Goal: Information Seeking & Learning: Find specific fact

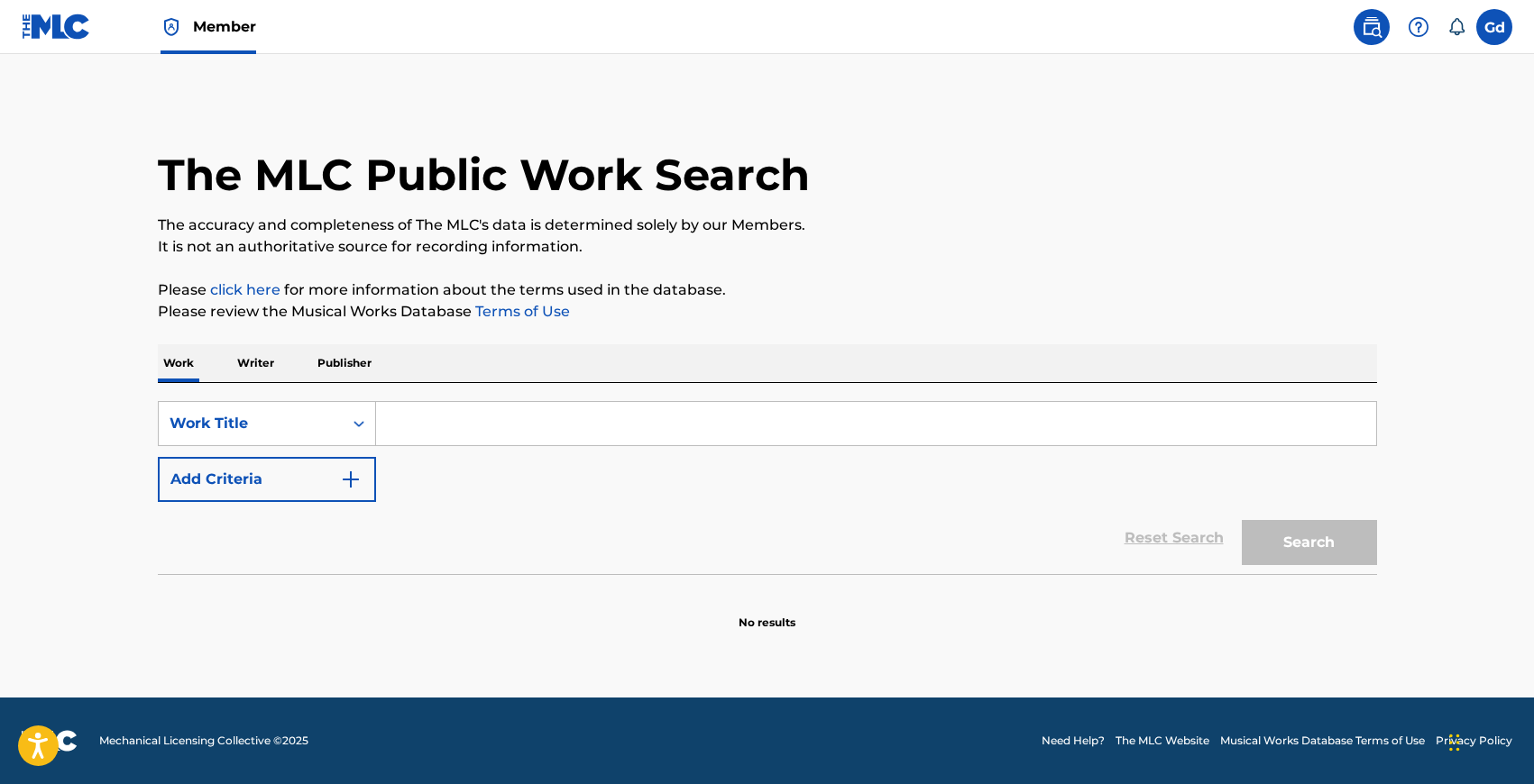
click at [712, 416] on input "Search Form" at bounding box center [876, 424] width 1000 height 43
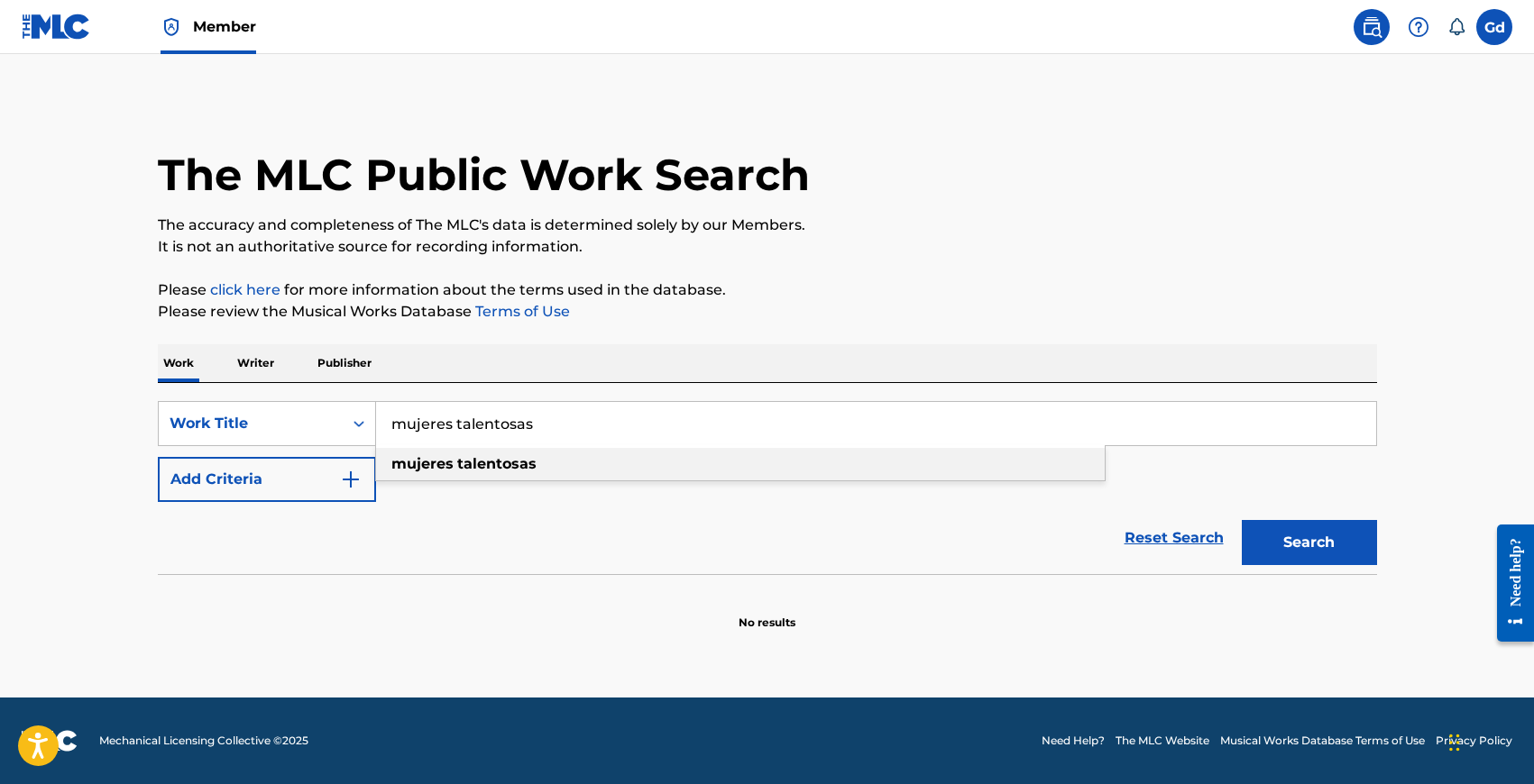
type input "mujeres talentosas"
click at [649, 466] on div "mujeres talentosas" at bounding box center [740, 464] width 729 height 32
click at [1276, 551] on button "Search" at bounding box center [1309, 543] width 135 height 45
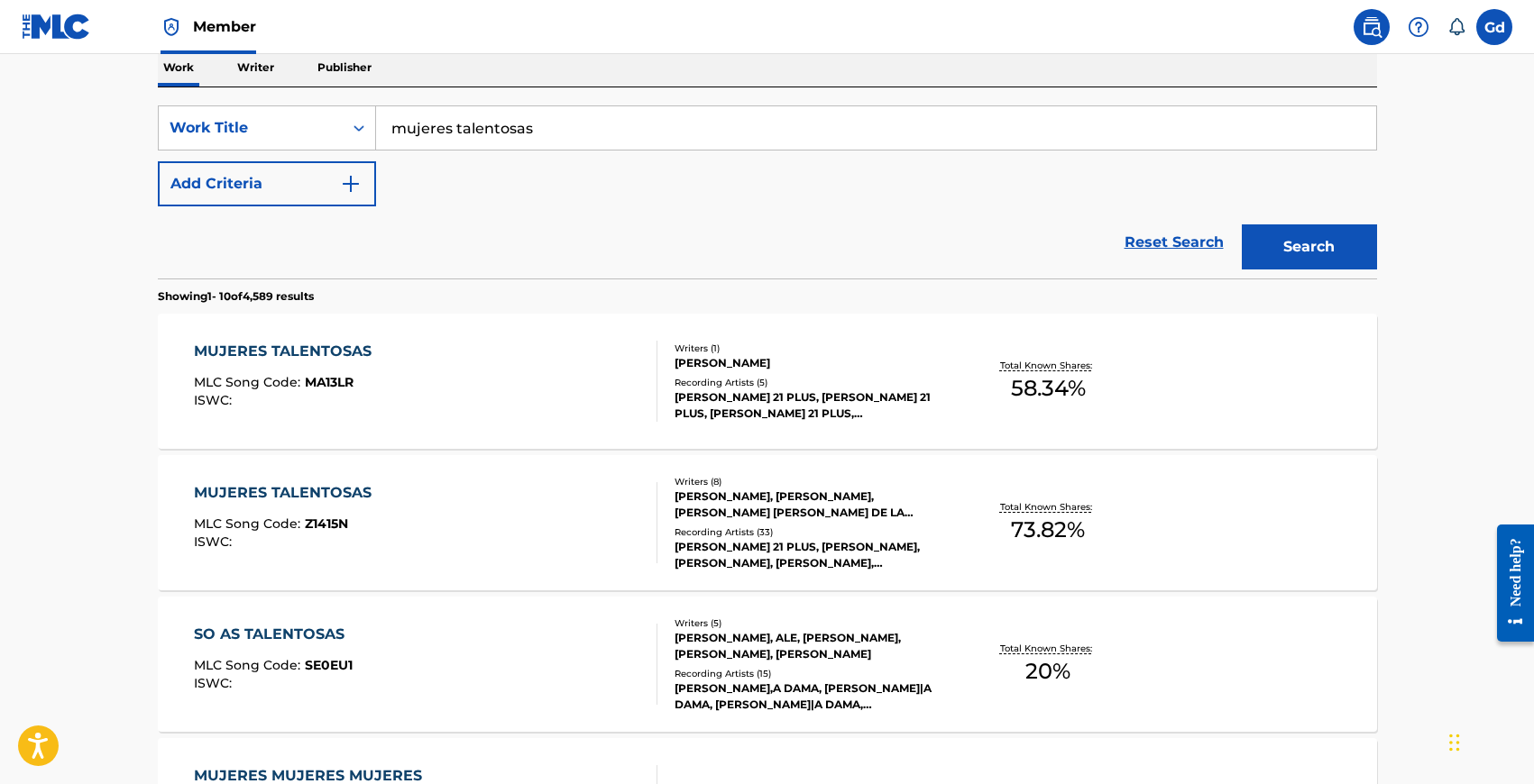
scroll to position [318, 0]
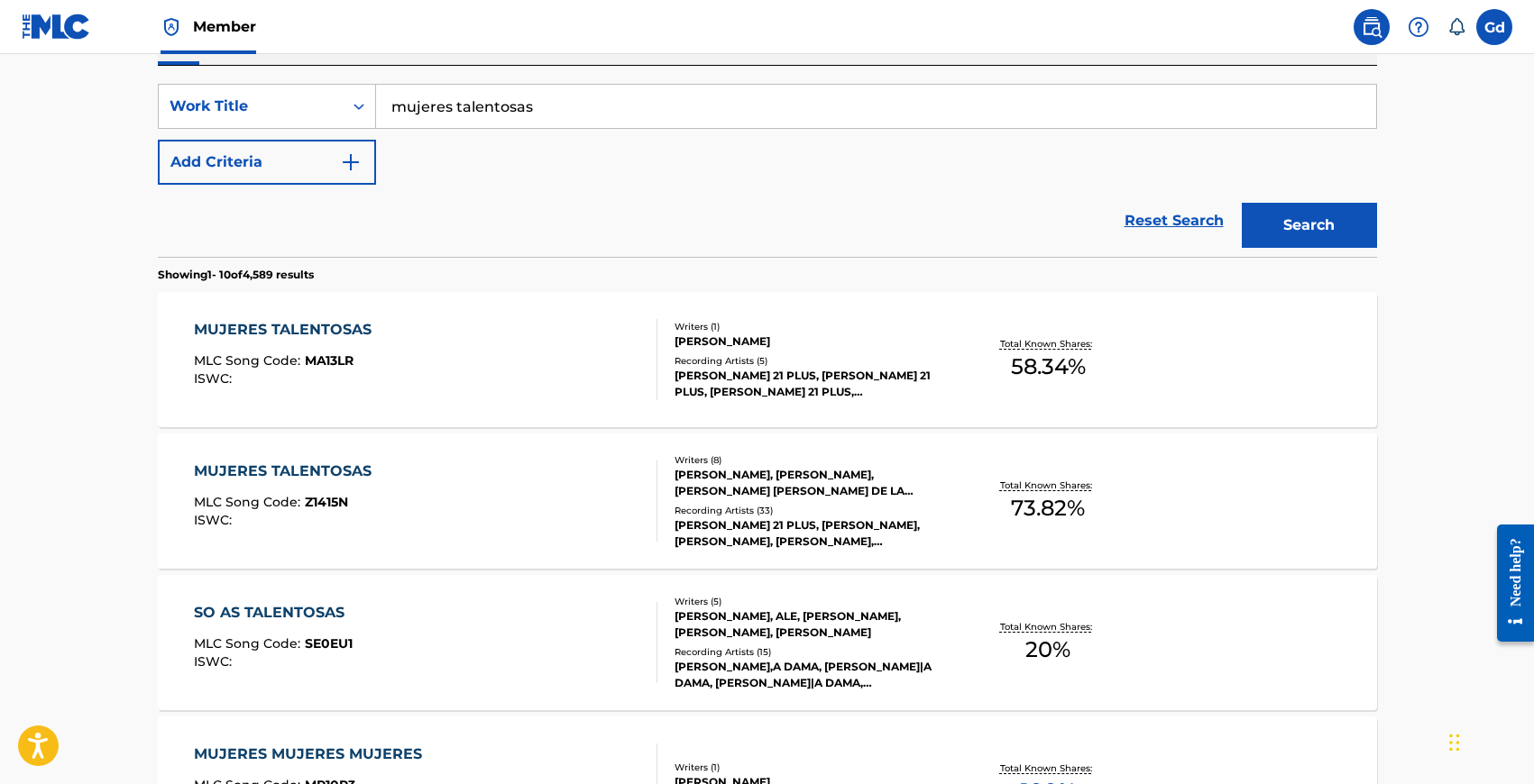
click at [302, 475] on div "MUJERES TALENTOSAS" at bounding box center [288, 471] width 187 height 22
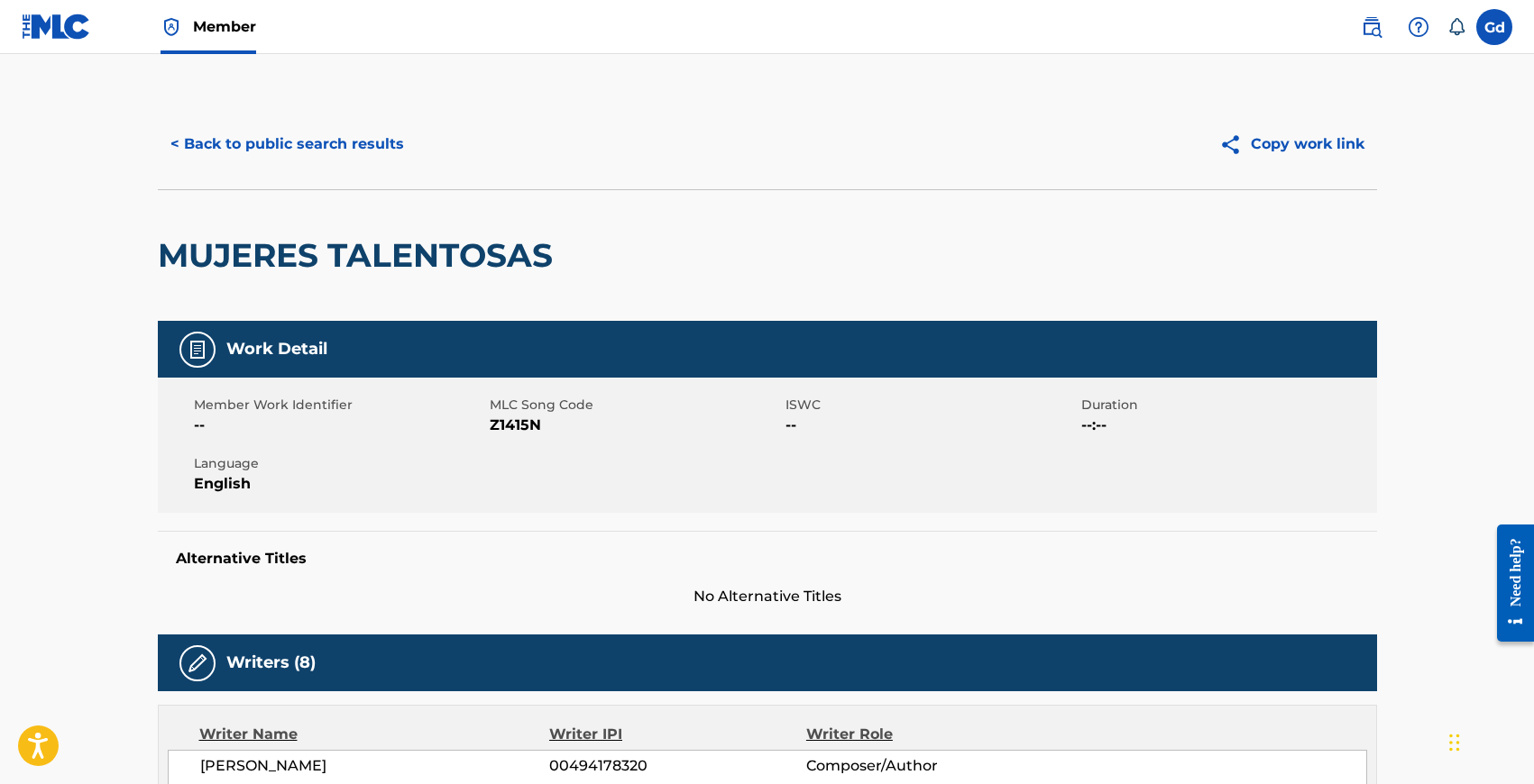
click at [296, 131] on button "< Back to public search results" at bounding box center [287, 144] width 259 height 45
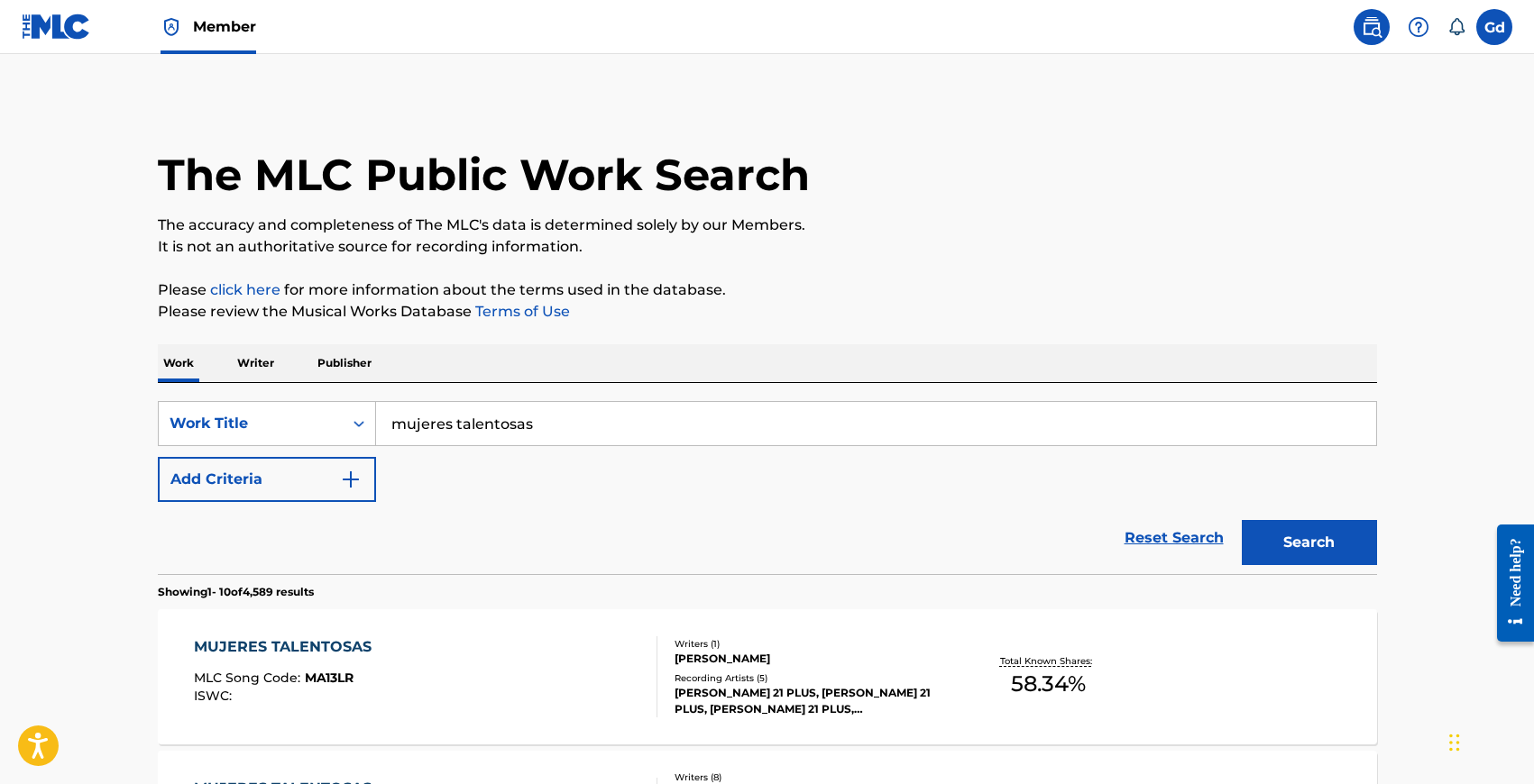
scroll to position [318, 0]
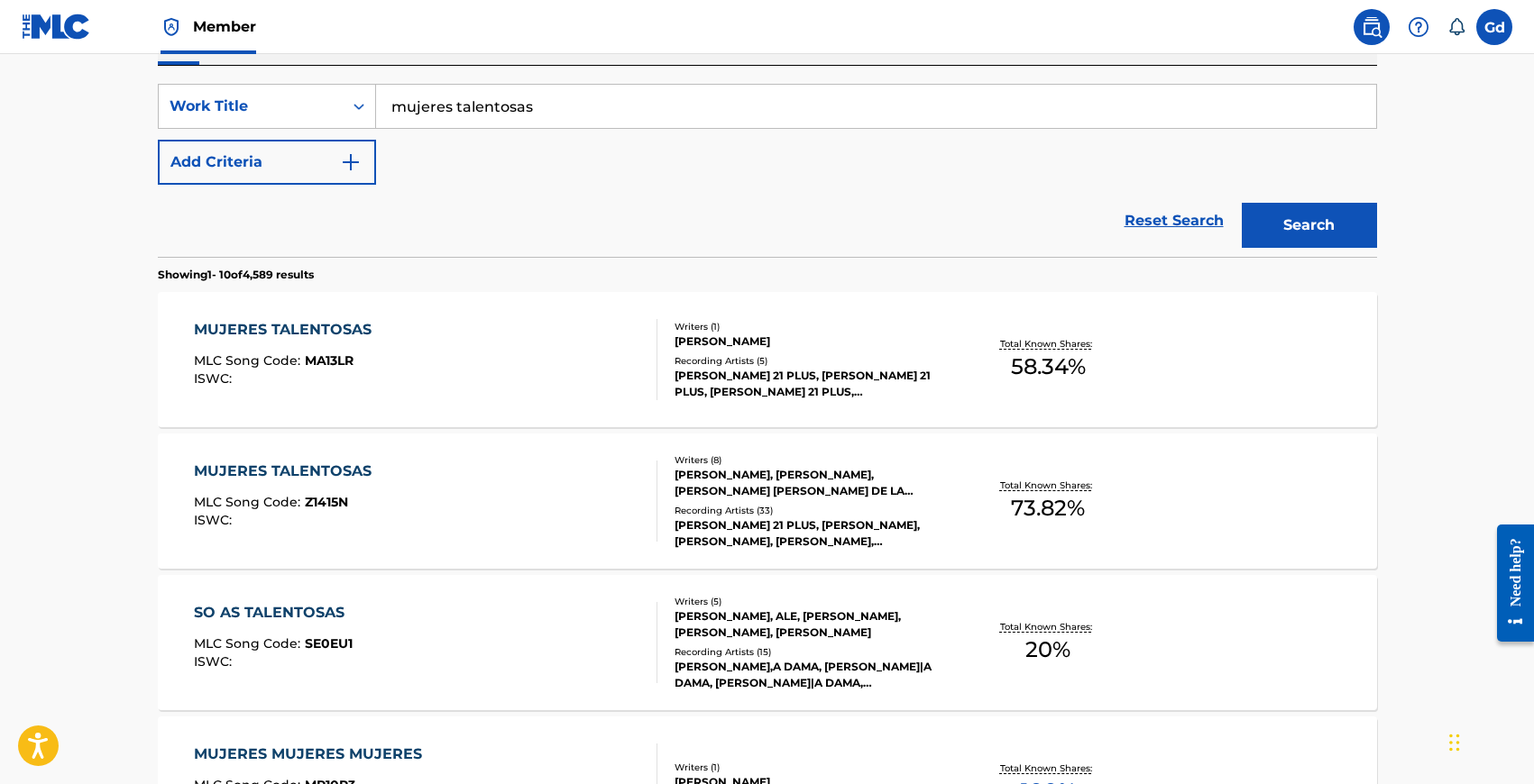
click at [290, 303] on div "MUJERES TALENTOSAS MLC Song Code : MA13LR ISWC : Writers ( 1 ) [PERSON_NAME] Re…" at bounding box center [767, 359] width 1219 height 135
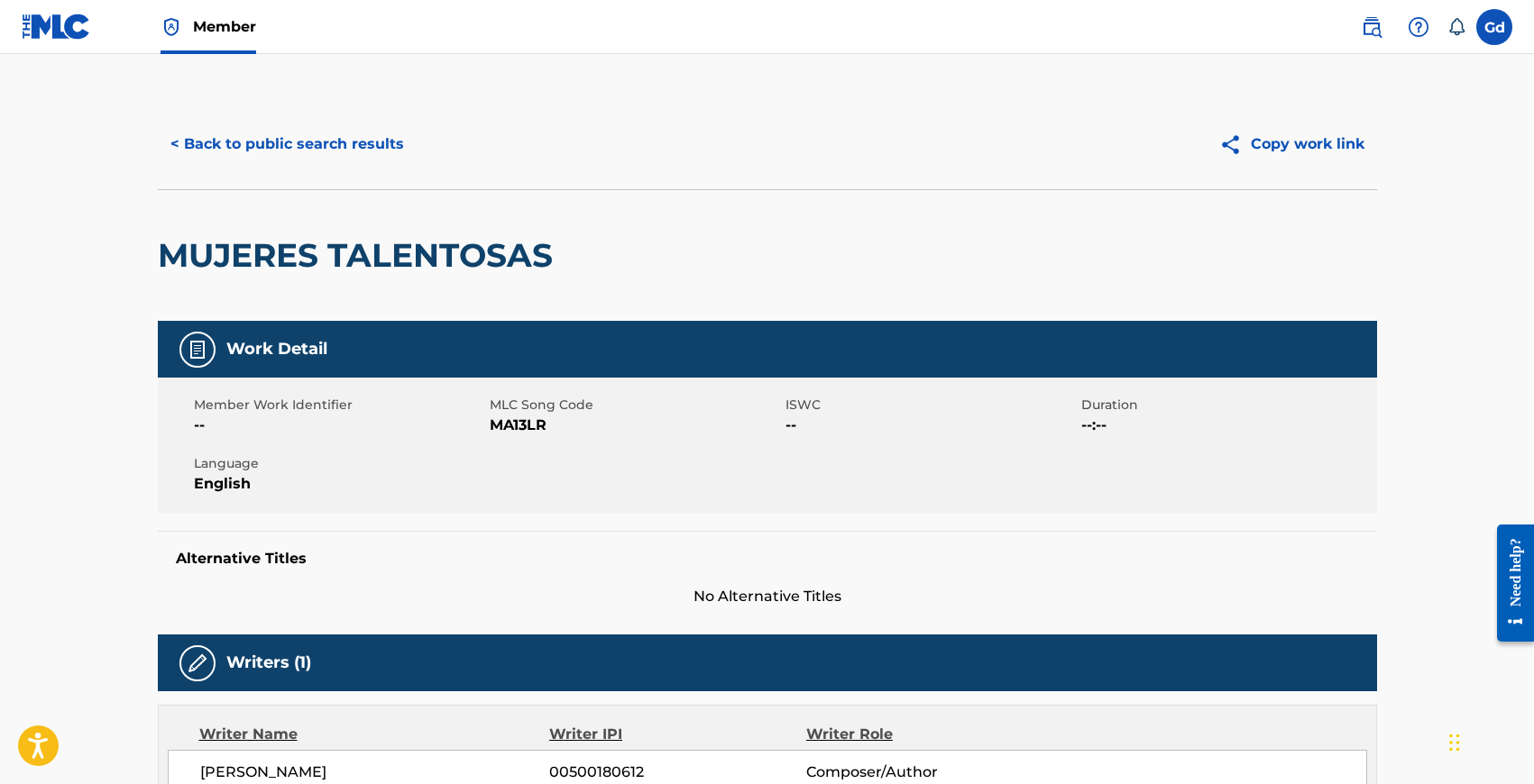
click at [226, 137] on button "< Back to public search results" at bounding box center [287, 144] width 259 height 45
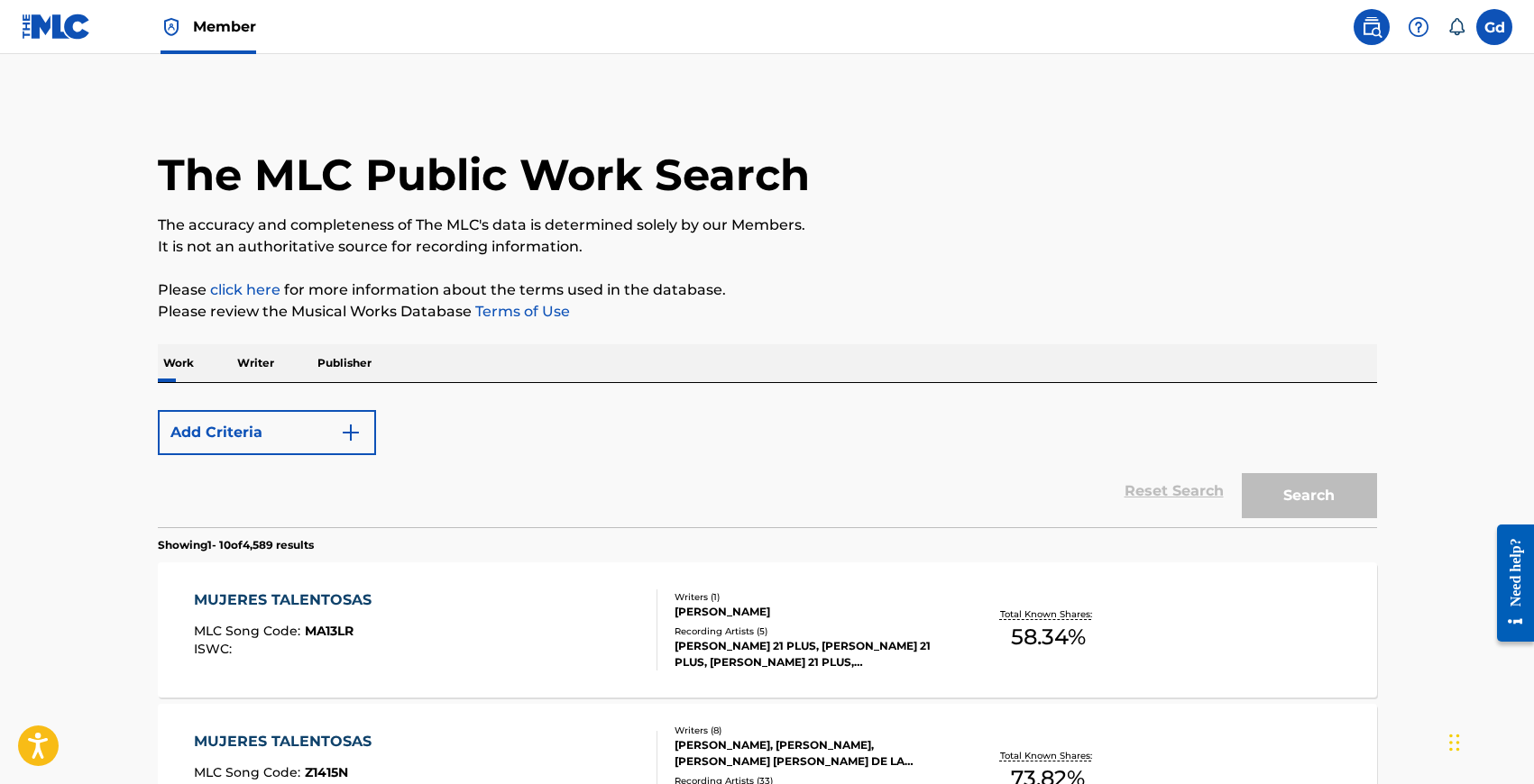
scroll to position [318, 0]
